Goal: Information Seeking & Learning: Learn about a topic

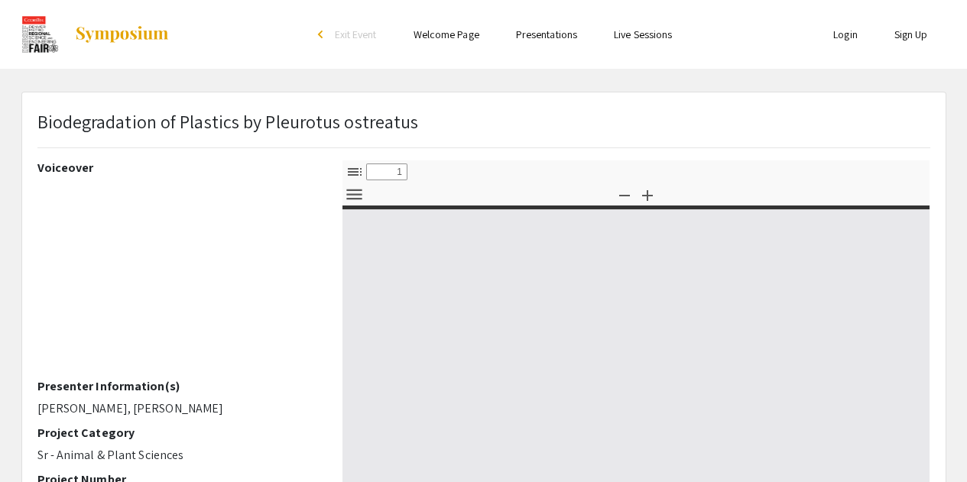
select select "custom"
type input "0"
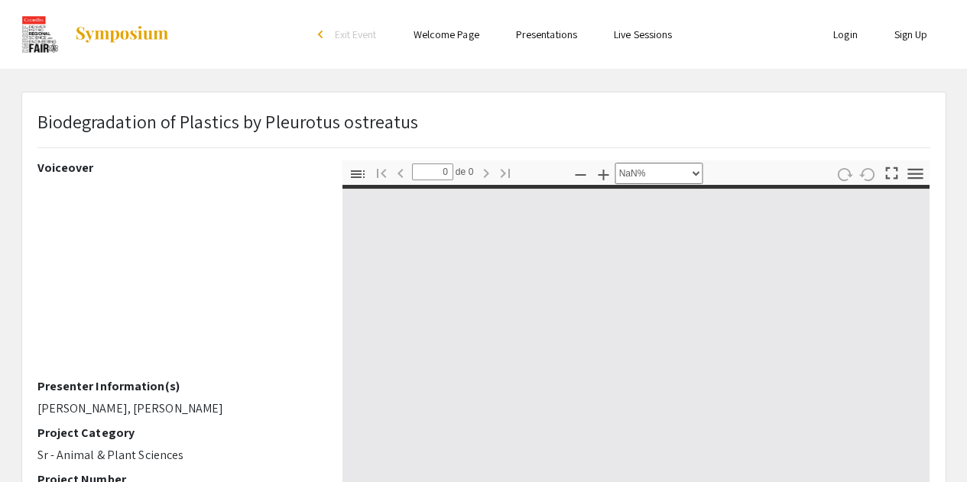
select select "auto"
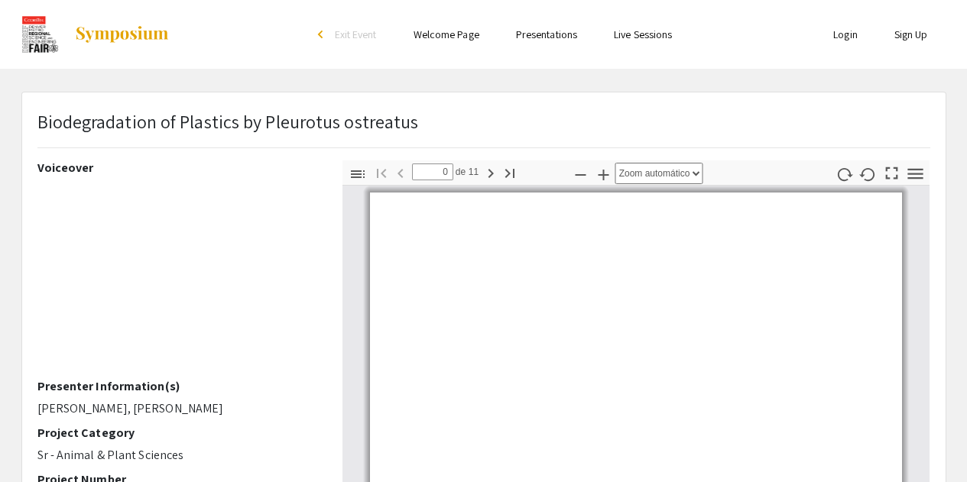
type input "1"
select select "auto"
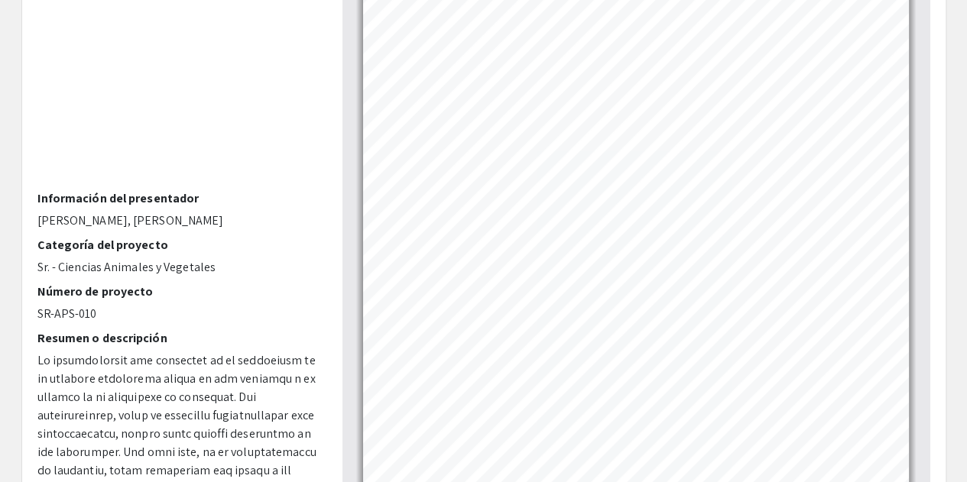
scroll to position [32, 0]
drag, startPoint x: 930, startPoint y: 33, endPoint x: 922, endPoint y: 26, distance: 10.9
click at [922, 26] on div "Miniaturas Esquema del documento Adjuntos Capas Elemento de esquema actual Camb…" at bounding box center [636, 239] width 611 height 535
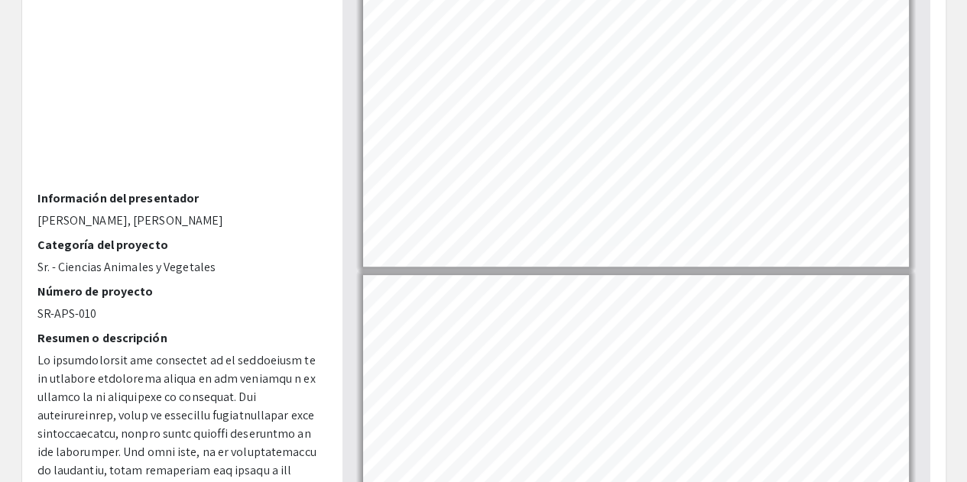
type input "2"
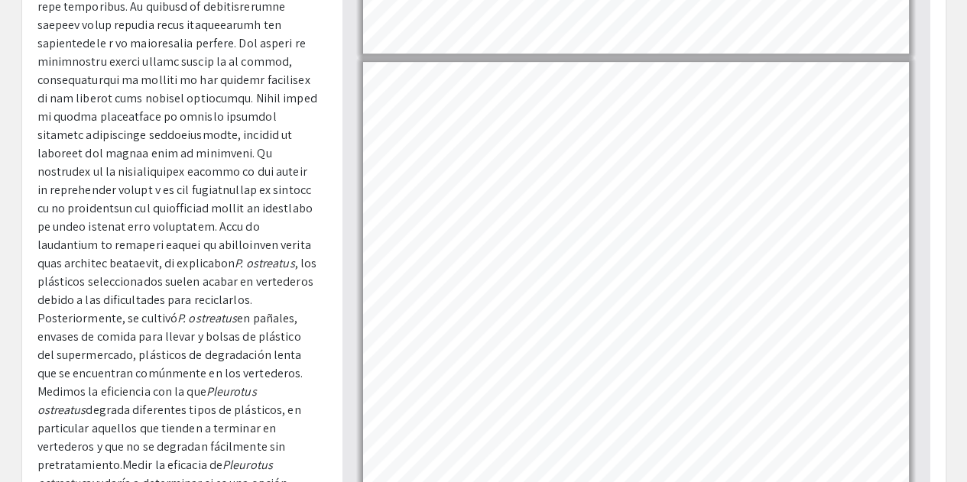
scroll to position [587, 0]
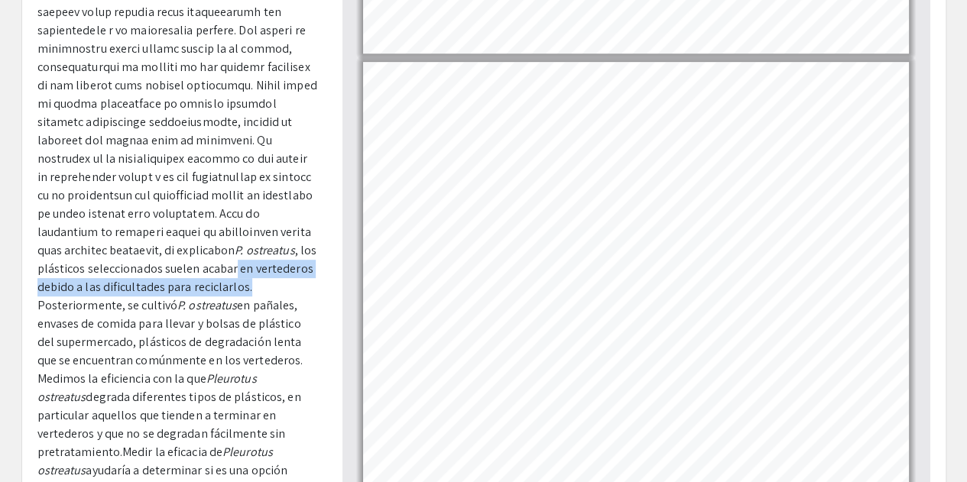
drag, startPoint x: 247, startPoint y: 283, endPoint x: 232, endPoint y: 272, distance: 18.0
click at [232, 272] on p "P. ostreatus , los plásticos seleccionados suelen acabar en vertederos debido a…" at bounding box center [178, 141] width 282 height 752
click at [232, 272] on font ", los plásticos seleccionados suelen acabar en vertederos debido a las dificult…" at bounding box center [177, 277] width 280 height 71
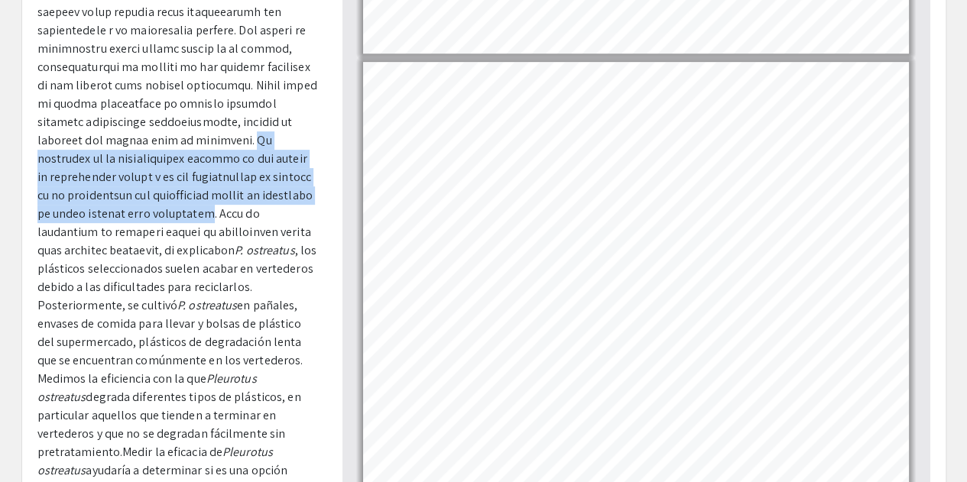
drag, startPoint x: 261, startPoint y: 216, endPoint x: 33, endPoint y: 158, distance: 235.8
click at [33, 158] on div "Voz en off Información del presentador Amanda Castillo-López, Caitlin Dong Cate…" at bounding box center [178, 239] width 305 height 535
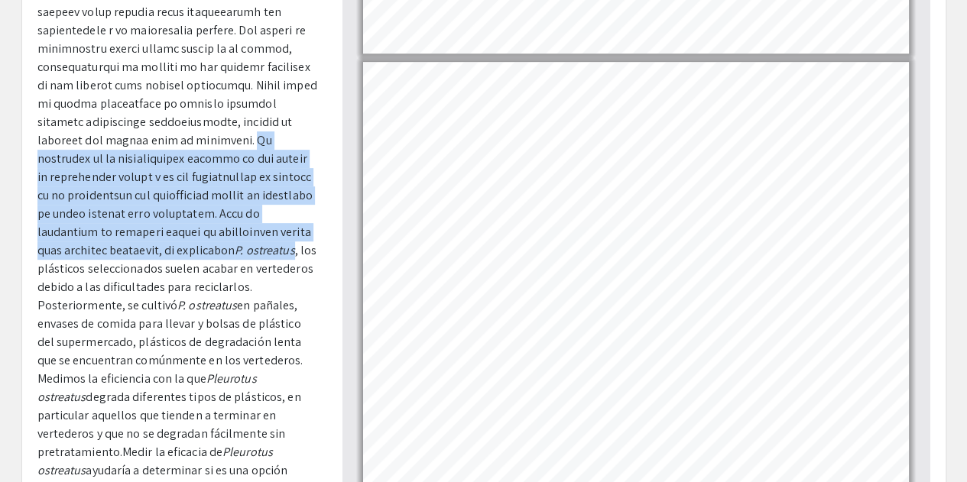
drag, startPoint x: 289, startPoint y: 249, endPoint x: 28, endPoint y: 154, distance: 278.0
click at [28, 154] on div "Voz en off Información del presentador Amanda Castillo-López, Caitlin Dong Cate…" at bounding box center [178, 239] width 305 height 535
copy p "La evidencia de la participación directa de los hongos de podredumbre blanca o …"
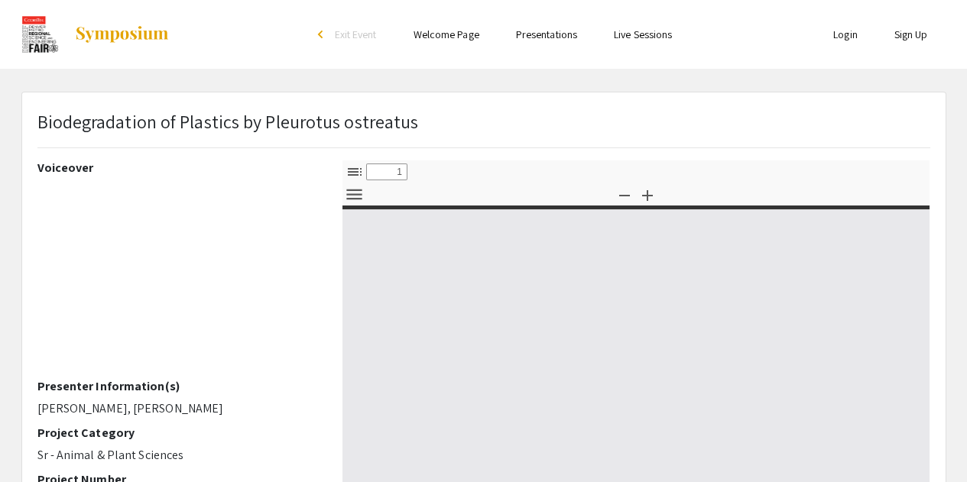
select select "custom"
type input "0"
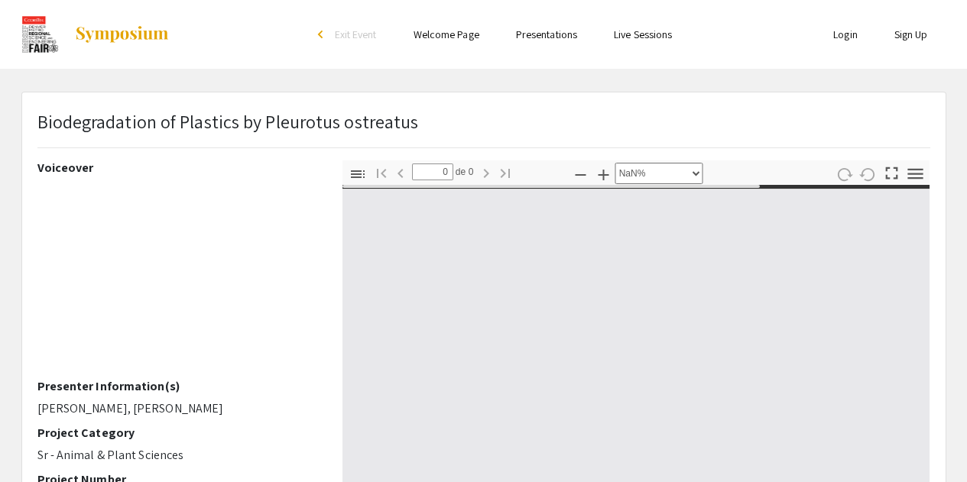
select select "auto"
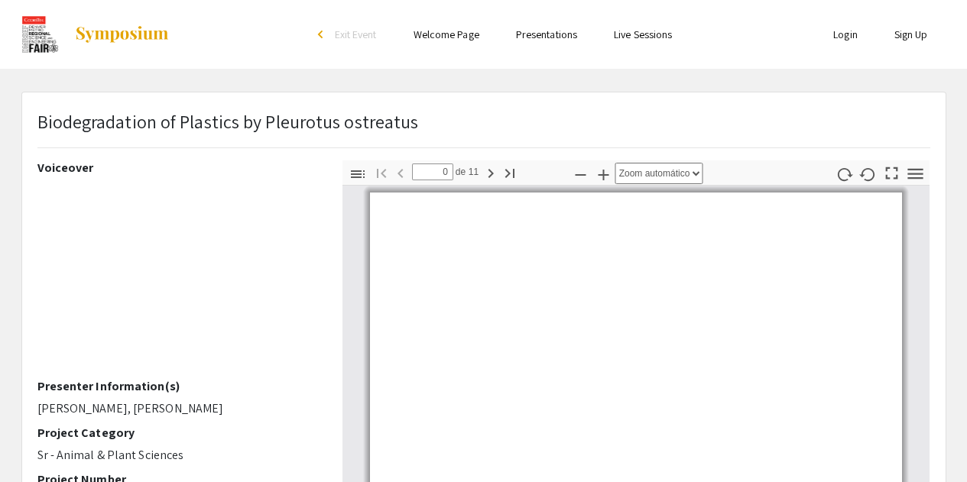
type input "1"
select select "auto"
